Goal: Information Seeking & Learning: Learn about a topic

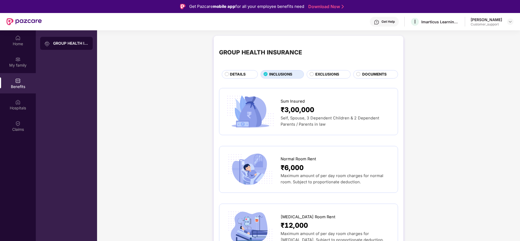
scroll to position [30, 0]
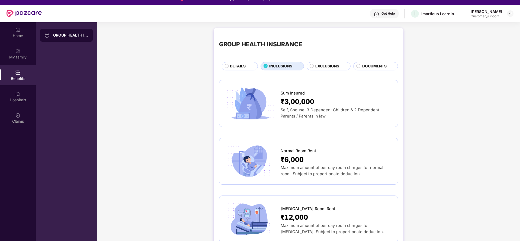
scroll to position [0, 0]
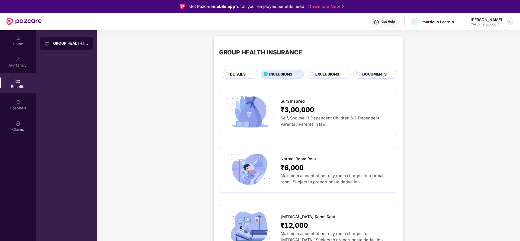
click at [511, 23] on img at bounding box center [510, 22] width 4 height 4
click at [483, 34] on div "Switch to support view" at bounding box center [485, 34] width 71 height 11
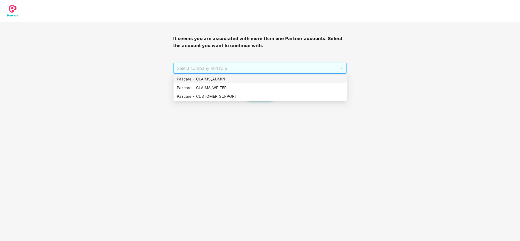
click at [282, 69] on span "Select company and role" at bounding box center [260, 68] width 166 height 10
click at [238, 98] on div "Pazcare - CUSTOMER_SUPPORT" at bounding box center [260, 97] width 167 height 6
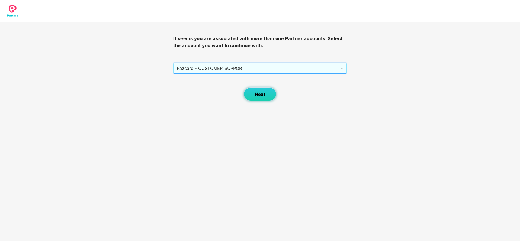
click at [257, 93] on span "Next" at bounding box center [260, 94] width 10 height 5
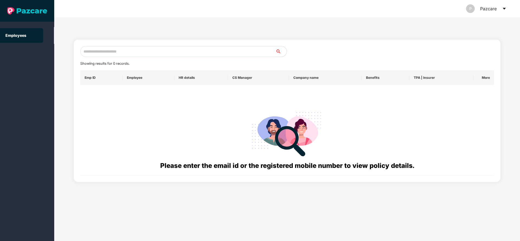
click at [194, 52] on input "text" at bounding box center [178, 51] width 196 height 11
paste input "**********"
click at [84, 51] on input "**********" at bounding box center [178, 51] width 196 height 11
type input "**********"
click at [505, 9] on icon "caret-down" at bounding box center [504, 9] width 3 height 2
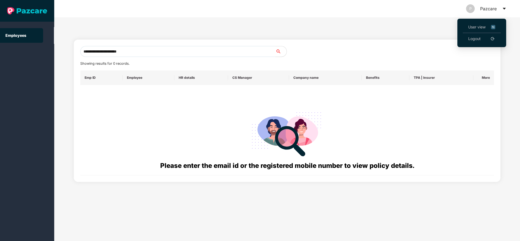
click at [467, 25] on li "User view" at bounding box center [482, 27] width 38 height 12
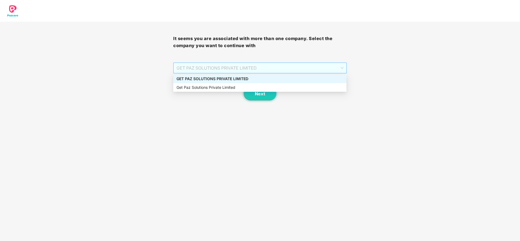
click at [210, 66] on span "GET PAZ SOLUTIONS PRIVATE LIMITED" at bounding box center [260, 68] width 167 height 10
click at [218, 80] on div "GET PAZ SOLUTIONS PRIVATE LIMITED" at bounding box center [260, 79] width 167 height 6
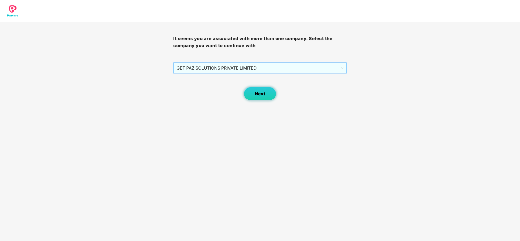
click at [261, 88] on button "Next" at bounding box center [260, 94] width 33 height 14
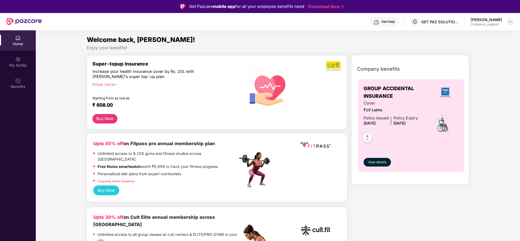
click at [511, 22] on img at bounding box center [510, 22] width 4 height 4
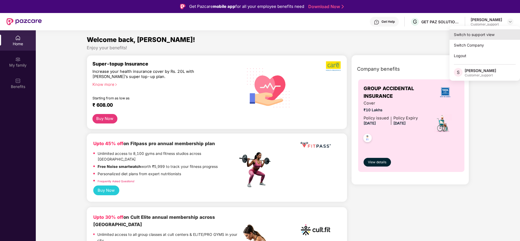
click at [484, 34] on div "Switch to support view" at bounding box center [485, 34] width 71 height 11
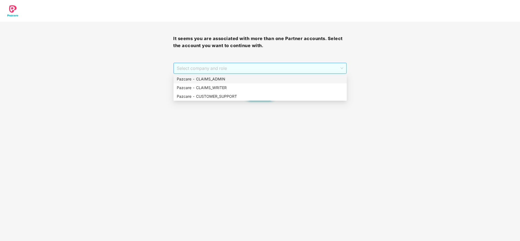
click at [207, 65] on span "Select company and role" at bounding box center [260, 68] width 166 height 10
click at [219, 76] on div "Pazcare - CLAIMS_ADMIN" at bounding box center [260, 79] width 167 height 6
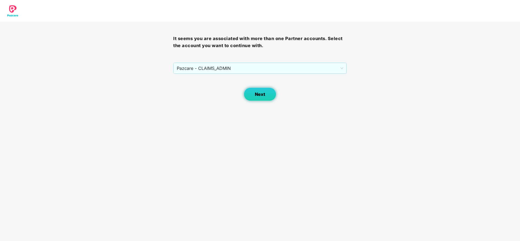
click at [266, 97] on button "Next" at bounding box center [260, 95] width 33 height 14
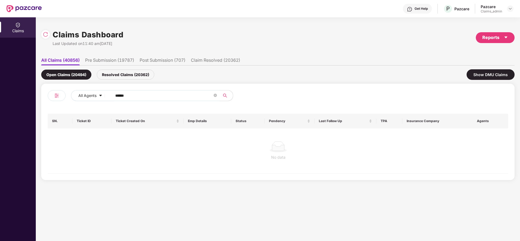
drag, startPoint x: 141, startPoint y: 93, endPoint x: 40, endPoint y: 87, distance: 101.6
click at [40, 87] on div "Claims Dashboard Last Updated on 11:40 am[DATE] Reports All Claims (40856) Pre …" at bounding box center [278, 129] width 484 height 224
paste input "text"
type input "******"
click at [117, 76] on div "Resolved Claims (20362)" at bounding box center [126, 75] width 58 height 10
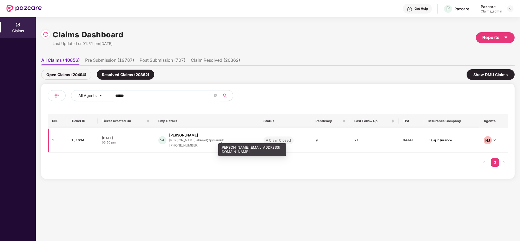
click at [191, 139] on div "[PERSON_NAME].ahmad@pyramidci..." at bounding box center [198, 141] width 59 height 4
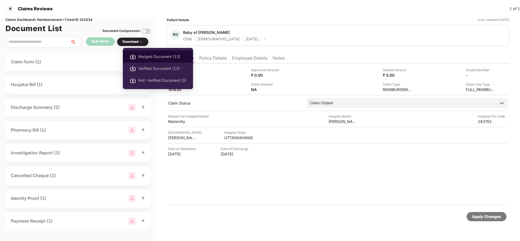
click at [141, 55] on span "Merged Document (13)" at bounding box center [162, 57] width 48 height 6
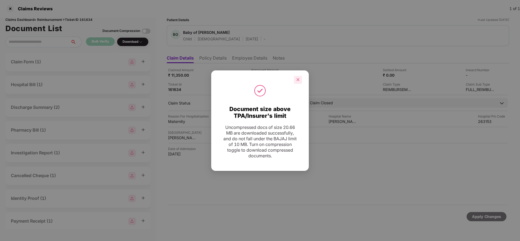
click at [299, 78] on icon "close" at bounding box center [298, 80] width 4 height 4
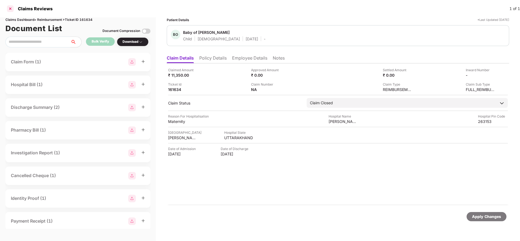
click at [10, 7] on div at bounding box center [10, 8] width 9 height 9
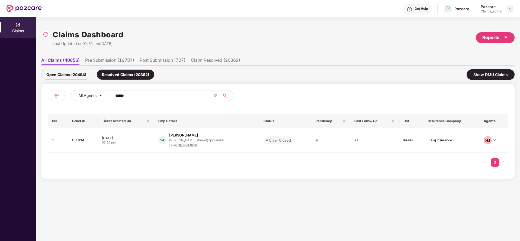
click at [512, 9] on img at bounding box center [510, 9] width 4 height 4
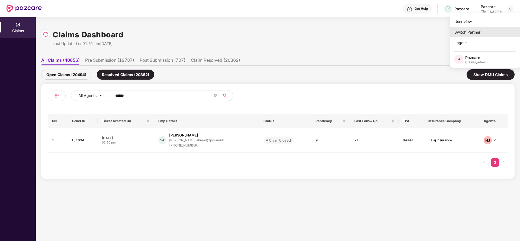
click at [480, 31] on div "Switch Partner" at bounding box center [485, 32] width 71 height 11
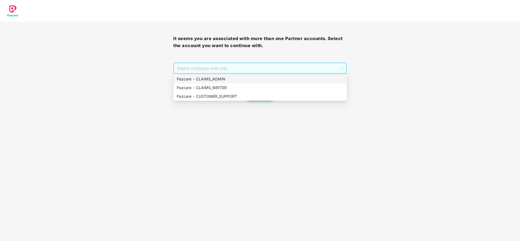
click at [225, 65] on span "Select company and role" at bounding box center [260, 68] width 166 height 10
click at [234, 95] on div "Pazcare - CUSTOMER_SUPPORT" at bounding box center [260, 97] width 167 height 6
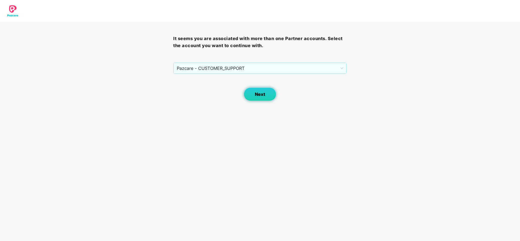
click at [267, 98] on button "Next" at bounding box center [260, 95] width 33 height 14
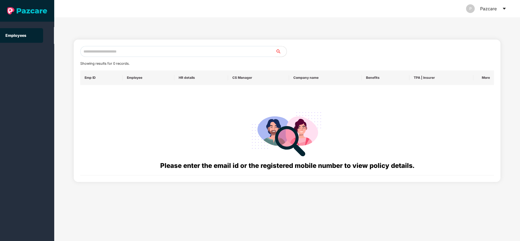
click at [185, 53] on input "text" at bounding box center [178, 51] width 196 height 11
paste input "**********"
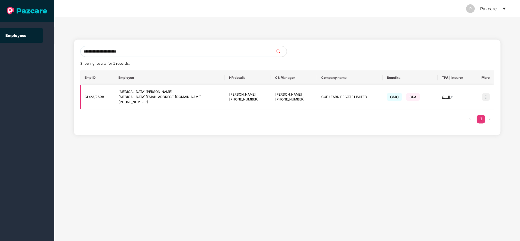
type input "**********"
click at [487, 95] on img at bounding box center [486, 97] width 8 height 8
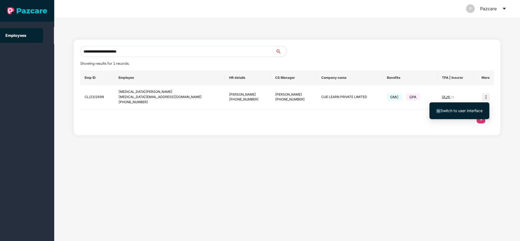
click at [461, 110] on span "Switch to user interface" at bounding box center [462, 111] width 42 height 5
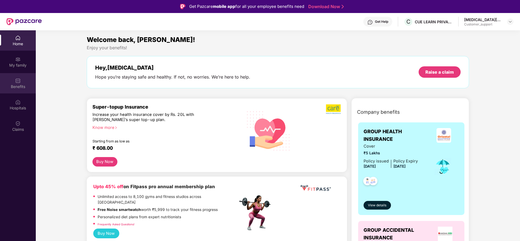
click at [12, 92] on div "Benefits" at bounding box center [18, 83] width 36 height 20
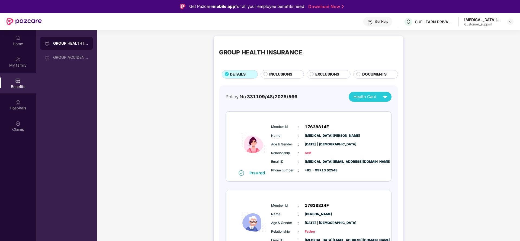
click at [284, 73] on span "INCLUSIONS" at bounding box center [280, 75] width 23 height 6
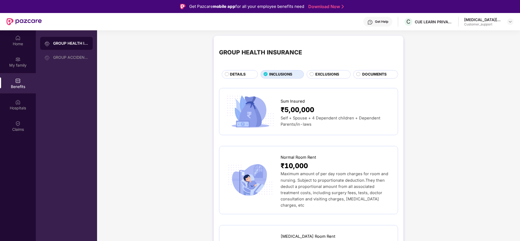
click at [366, 72] on span "DOCUMENTS" at bounding box center [374, 75] width 24 height 6
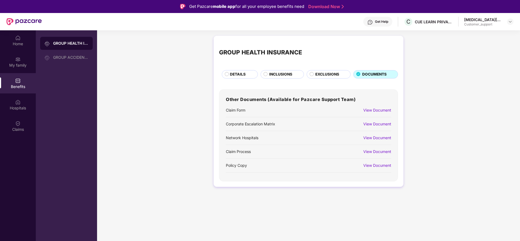
click at [378, 165] on div "View Document" at bounding box center [378, 166] width 28 height 6
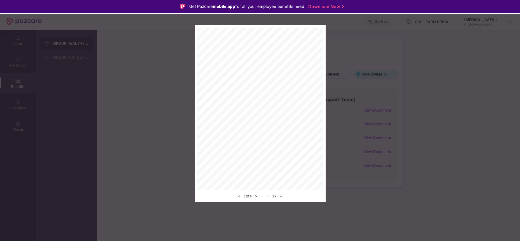
click at [281, 195] on button "+" at bounding box center [281, 196] width 6 height 7
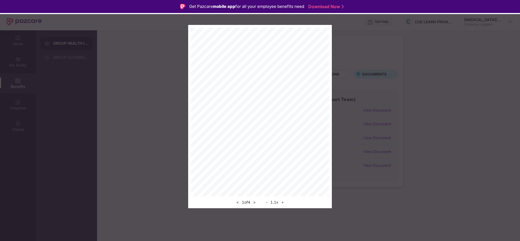
click at [284, 202] on div "< 1 of 4 > - 1.1 x +" at bounding box center [260, 117] width 144 height 184
click at [284, 202] on button "+" at bounding box center [283, 202] width 6 height 7
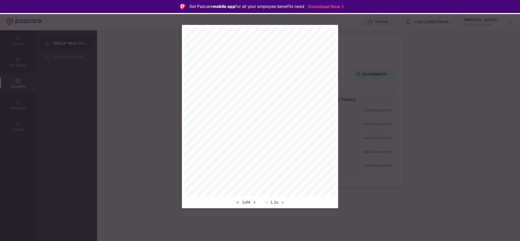
click at [284, 202] on button "+" at bounding box center [283, 202] width 6 height 7
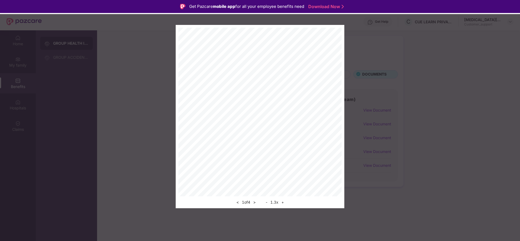
click at [284, 202] on button "+" at bounding box center [283, 202] width 6 height 7
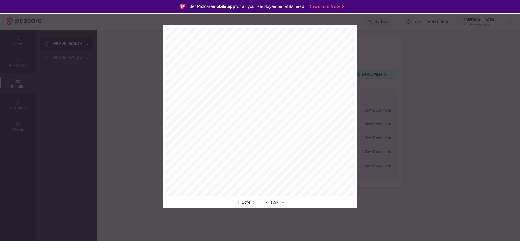
click at [284, 202] on button "+" at bounding box center [283, 202] width 6 height 7
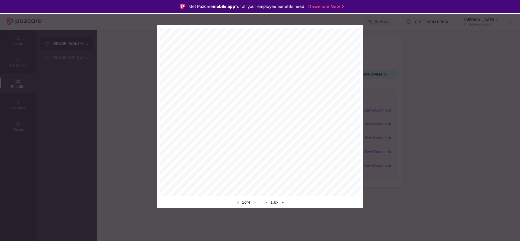
click at [284, 202] on button "+" at bounding box center [283, 202] width 6 height 7
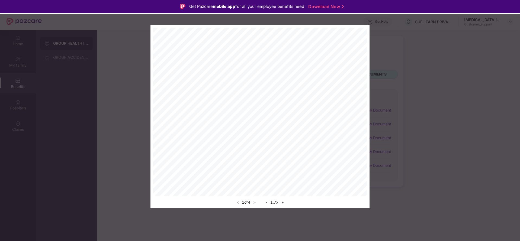
click at [355, 119] on div "< 1 of 4 > - 1.7 x +" at bounding box center [260, 117] width 219 height 184
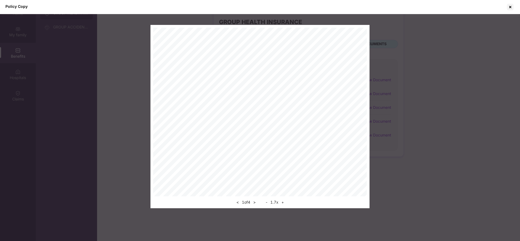
click at [255, 202] on button ">" at bounding box center [255, 202] width 6 height 7
click at [396, 128] on div "< 2 of 4 > - 1.7 x +" at bounding box center [260, 117] width 520 height 184
click at [479, 85] on div "< 2 of 4 > - 1.7 x +" at bounding box center [260, 117] width 520 height 184
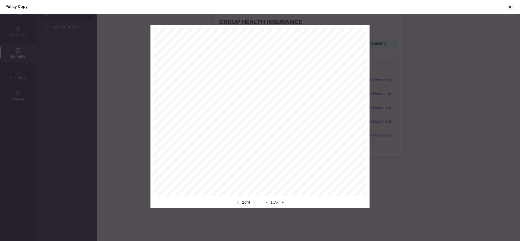
click at [256, 203] on button ">" at bounding box center [255, 202] width 6 height 7
click at [513, 6] on div at bounding box center [510, 7] width 9 height 9
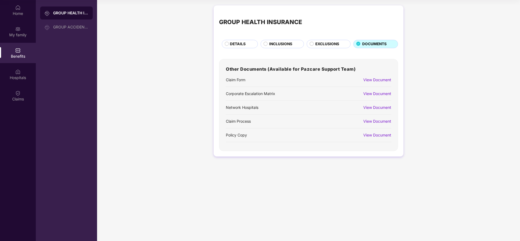
click at [275, 45] on span "INCLUSIONS" at bounding box center [280, 44] width 23 height 6
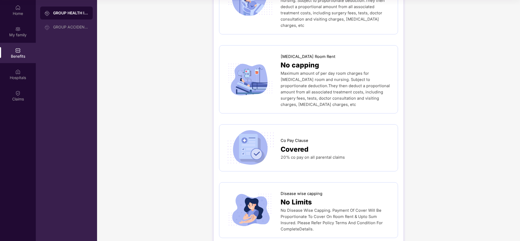
scroll to position [149, 0]
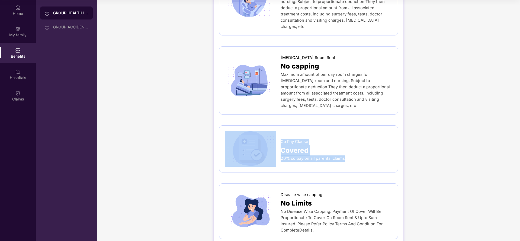
drag, startPoint x: 280, startPoint y: 130, endPoint x: 356, endPoint y: 154, distance: 79.5
click at [356, 154] on div "Co Pay Clause Covered 20% co pay on all parental claims" at bounding box center [309, 149] width 168 height 36
drag, startPoint x: 278, startPoint y: 145, endPoint x: 348, endPoint y: 148, distance: 70.0
click at [348, 148] on div "Co Pay Clause Covered 20% co pay on all parental claims" at bounding box center [309, 149] width 168 height 36
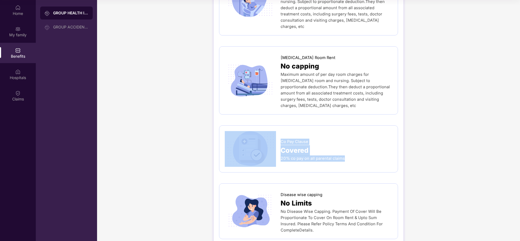
click at [348, 156] on div "20% co pay on all parental claims" at bounding box center [337, 159] width 112 height 6
drag, startPoint x: 350, startPoint y: 144, endPoint x: 281, endPoint y: 151, distance: 69.0
click at [281, 151] on div "Co Pay Clause Covered 20% co pay on all parental claims" at bounding box center [309, 149] width 168 height 36
click at [282, 151] on div "Co Pay Clause Covered 20% co pay on all parental claims" at bounding box center [309, 149] width 168 height 36
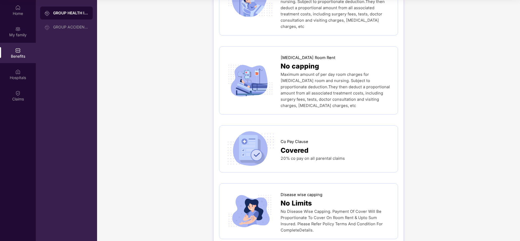
click at [363, 145] on div "Covered" at bounding box center [337, 150] width 112 height 11
drag, startPoint x: 350, startPoint y: 147, endPoint x: 281, endPoint y: 146, distance: 69.2
click at [281, 156] on div "20% co pay on all parental claims" at bounding box center [337, 159] width 112 height 6
copy span "20% co pay on all parental claims"
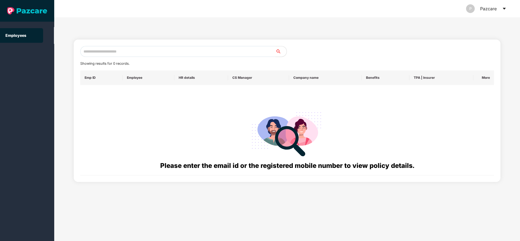
click at [504, 11] on icon "caret-down" at bounding box center [504, 9] width 4 height 4
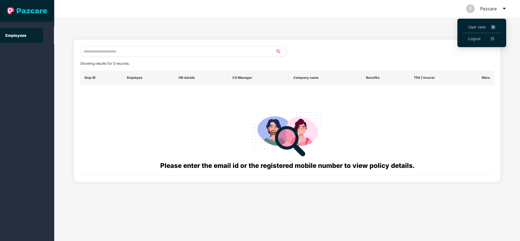
click at [476, 27] on span "User view" at bounding box center [481, 27] width 27 height 6
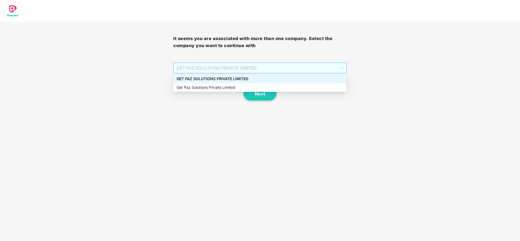
click at [257, 67] on span "GET PAZ SOLUTIONS PRIVATE LIMITED" at bounding box center [260, 68] width 167 height 10
click at [240, 78] on div "GET PAZ SOLUTIONS PRIVATE LIMITED" at bounding box center [260, 79] width 167 height 6
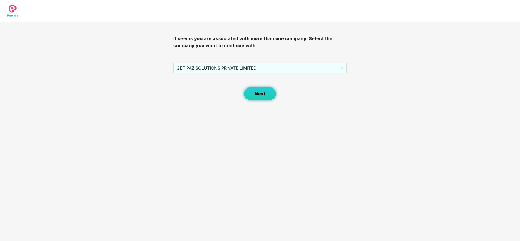
click at [264, 96] on span "Next" at bounding box center [260, 93] width 10 height 5
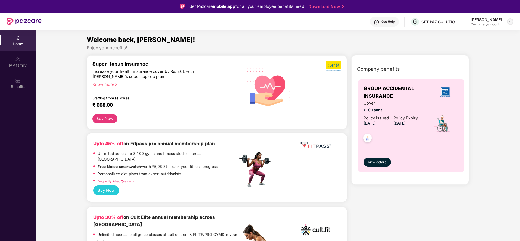
click at [512, 19] on div at bounding box center [510, 21] width 7 height 7
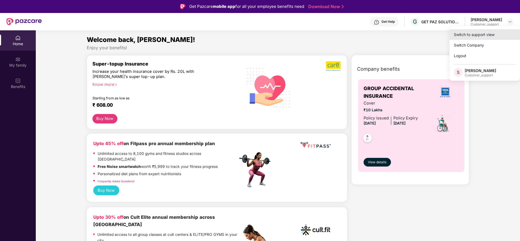
click at [465, 33] on div "Switch to support view" at bounding box center [485, 34] width 71 height 11
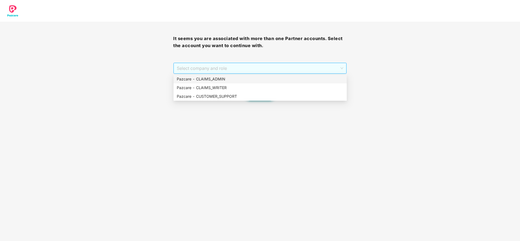
click at [227, 69] on span "Select company and role" at bounding box center [260, 68] width 166 height 10
click at [221, 80] on div "Pazcare - CLAIMS_ADMIN" at bounding box center [260, 79] width 167 height 6
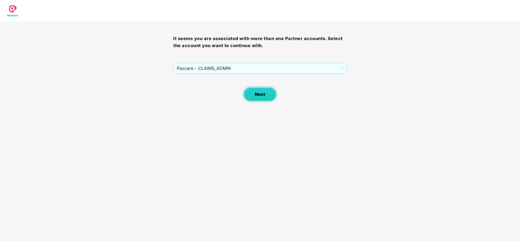
click at [264, 95] on span "Next" at bounding box center [260, 94] width 10 height 5
